Goal: Information Seeking & Learning: Check status

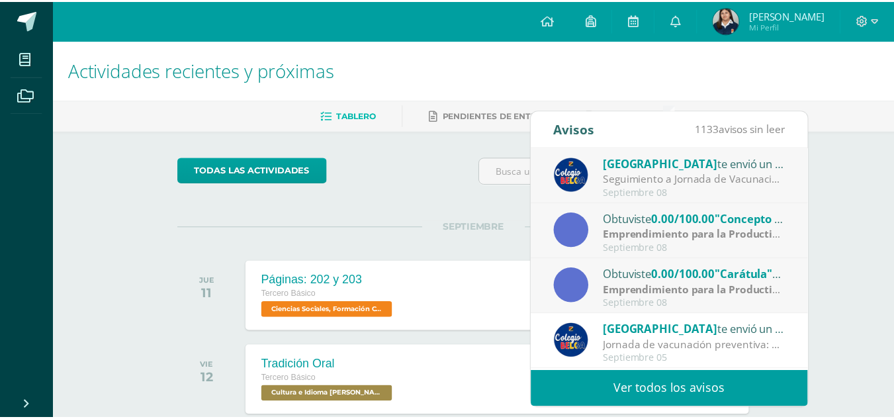
scroll to position [73, 0]
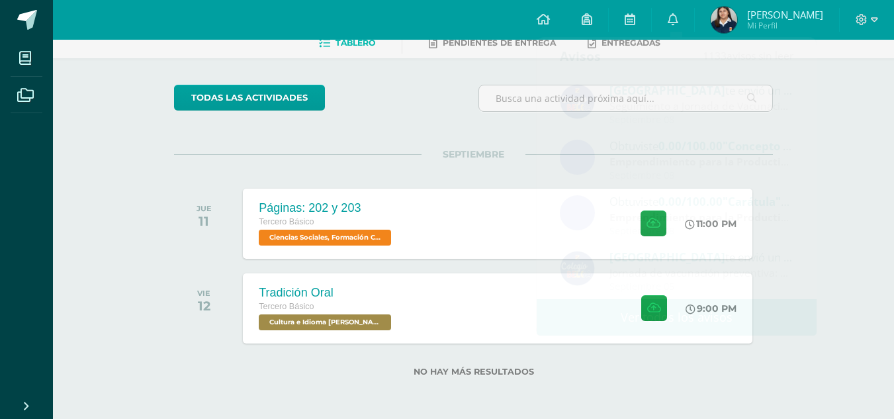
click at [735, 14] on img at bounding box center [724, 20] width 26 height 26
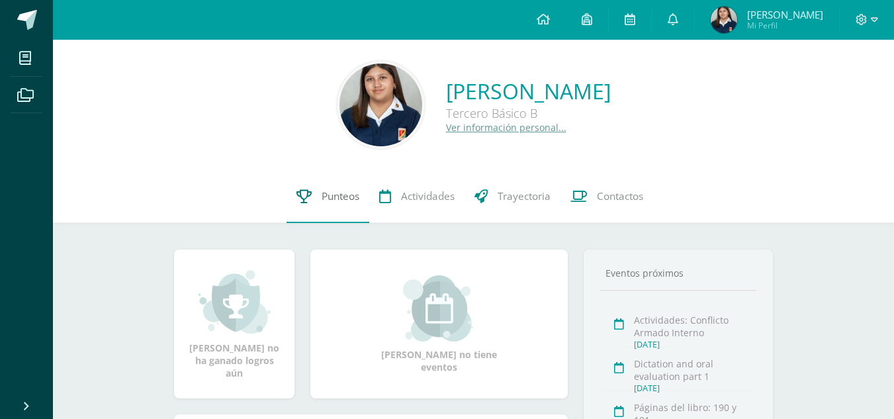
click at [322, 190] on span "Punteos" at bounding box center [341, 196] width 38 height 14
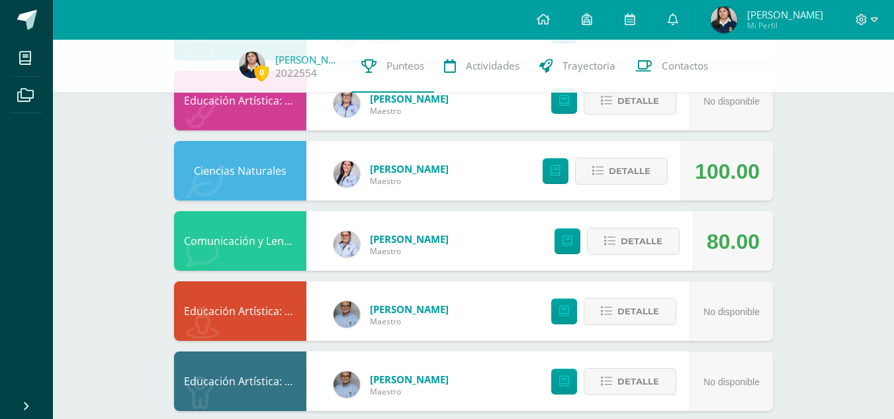
scroll to position [122, 0]
